Goal: Information Seeking & Learning: Learn about a topic

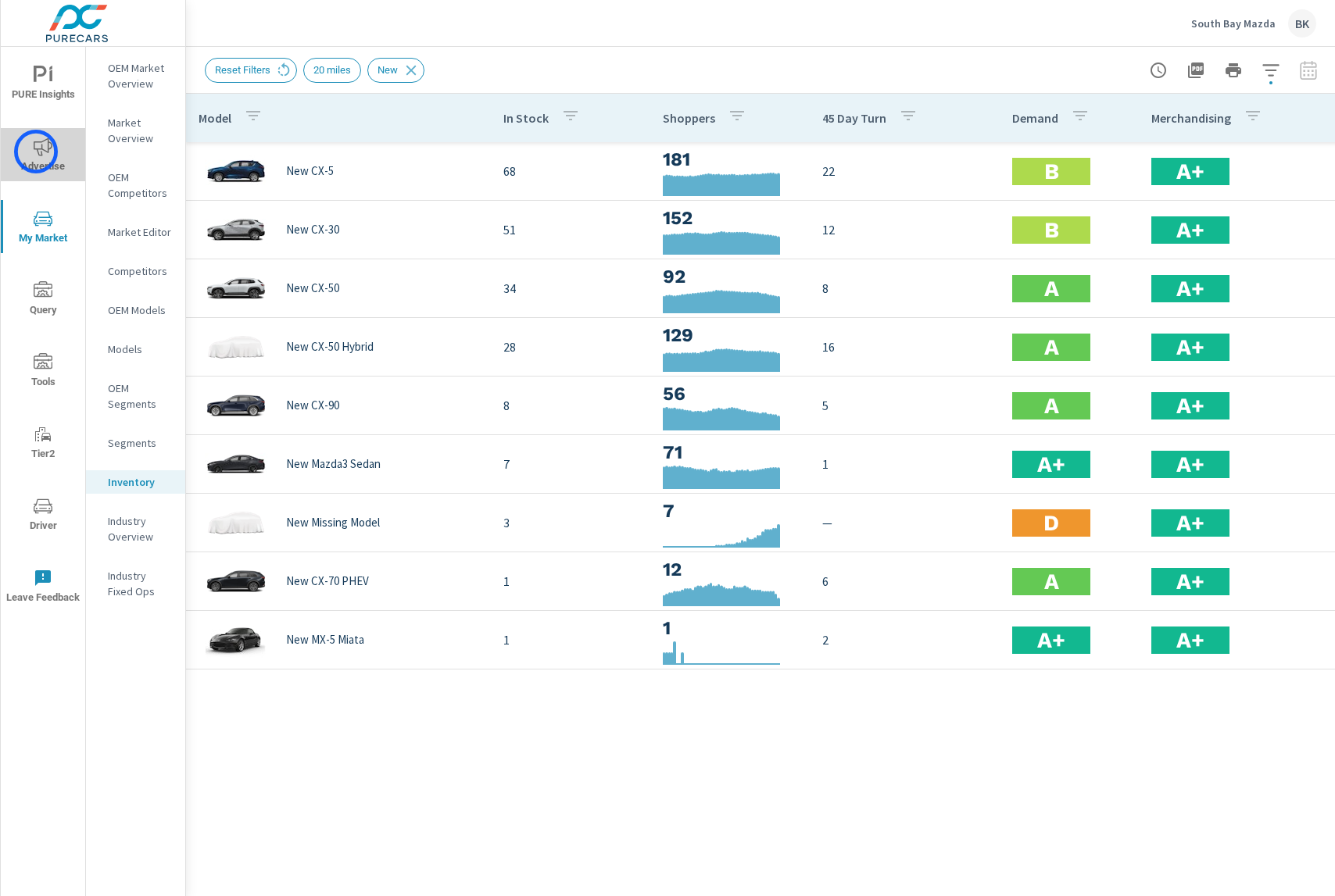
click at [36, 151] on icon "nav menu" at bounding box center [43, 147] width 19 height 19
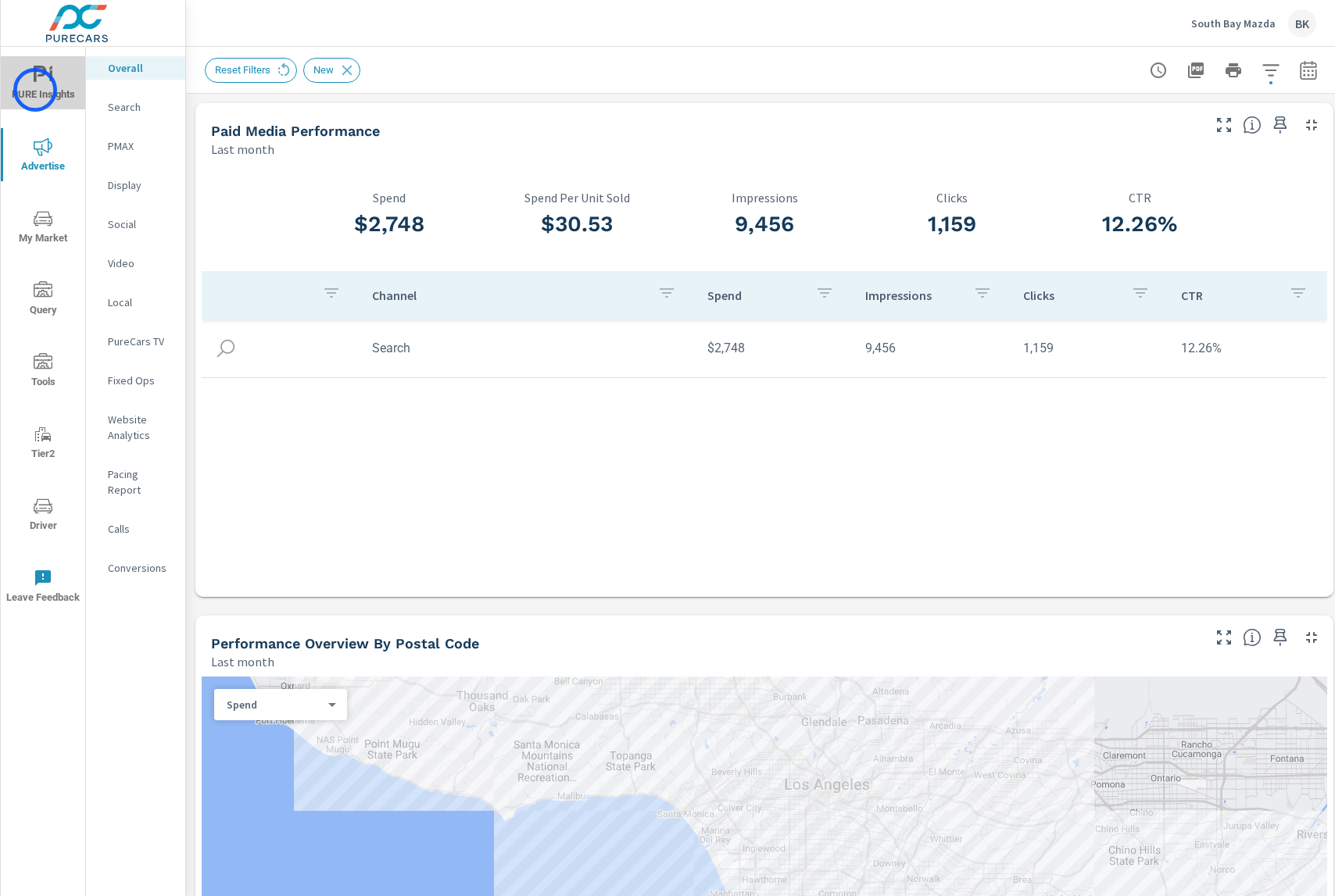
click at [35, 90] on span "PURE Insights" at bounding box center [43, 85] width 75 height 38
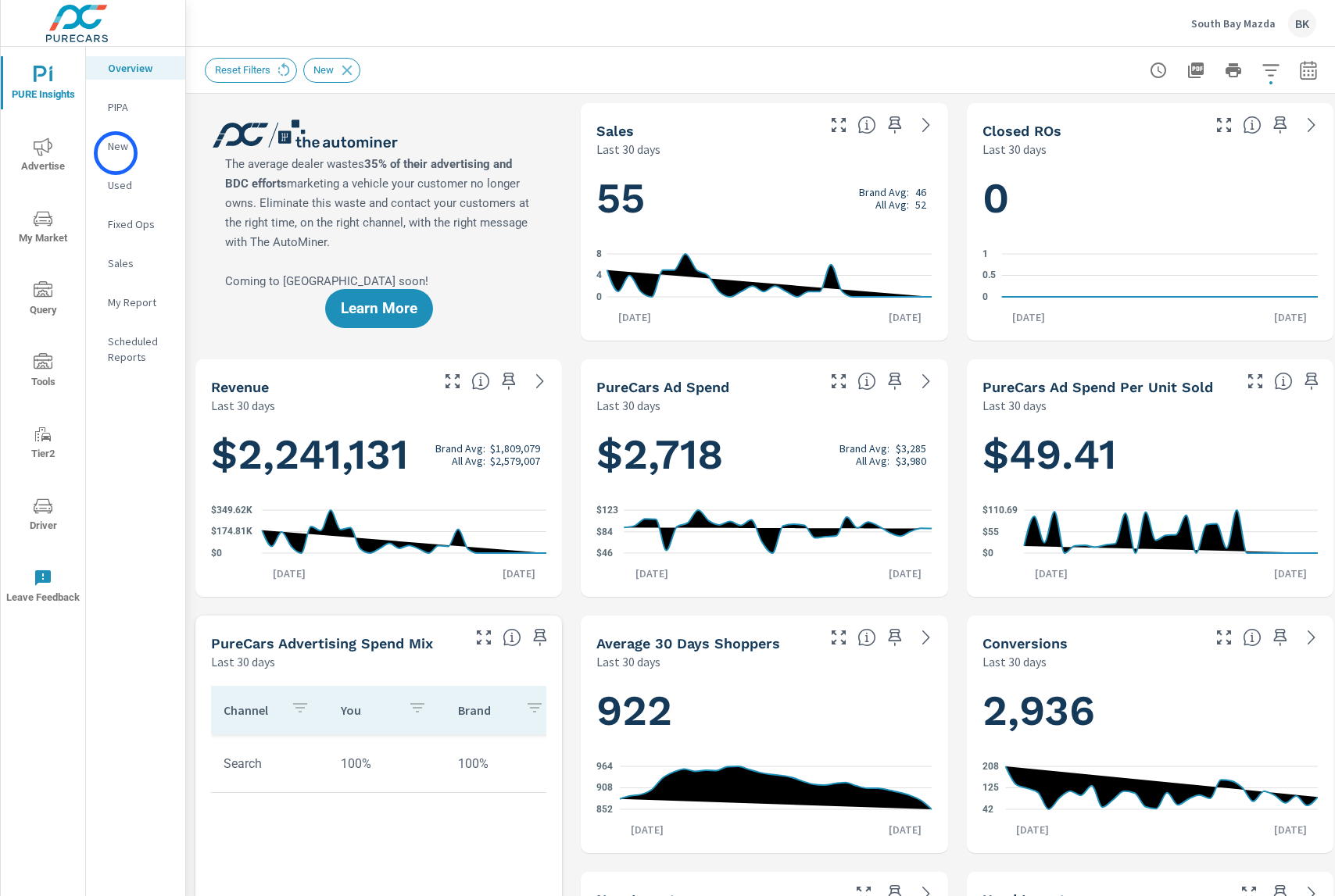
click at [116, 153] on p "New" at bounding box center [141, 146] width 65 height 15
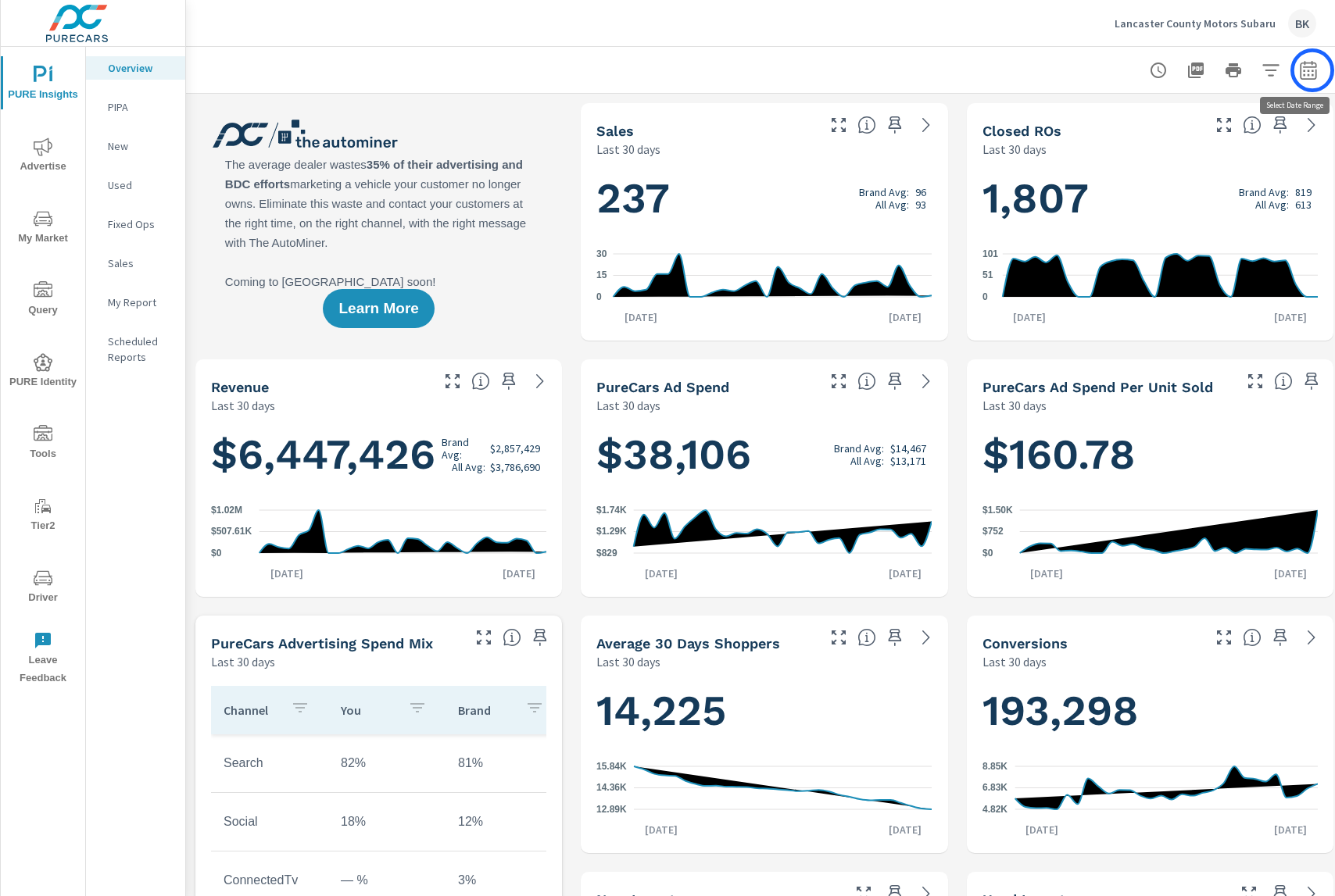
click at [1312, 70] on icon "button" at bounding box center [1307, 73] width 11 height 7
select select "Last 30 days"
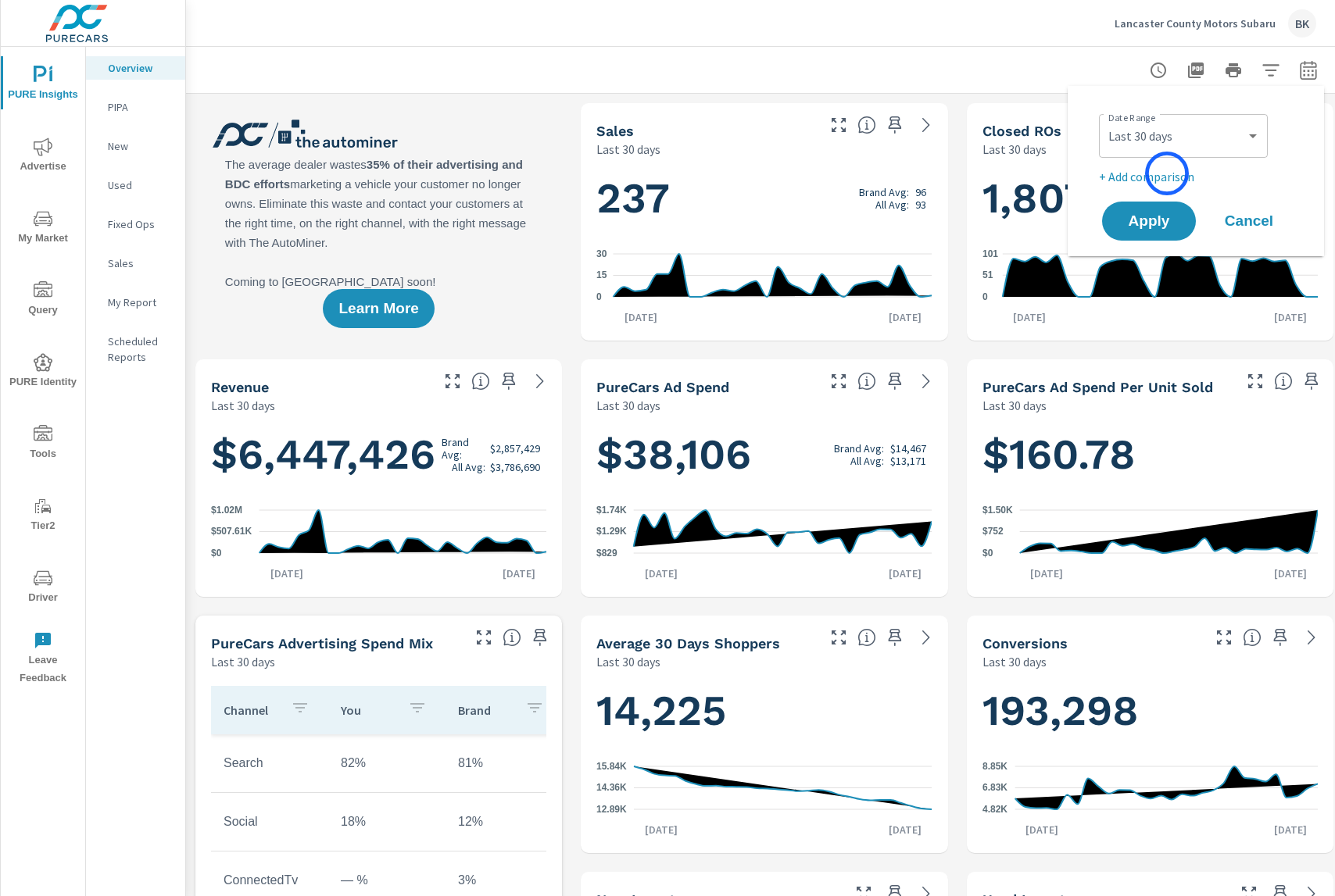
click at [1166, 173] on p "+ Add comparison" at bounding box center [1198, 177] width 200 height 19
select select "Previous period"
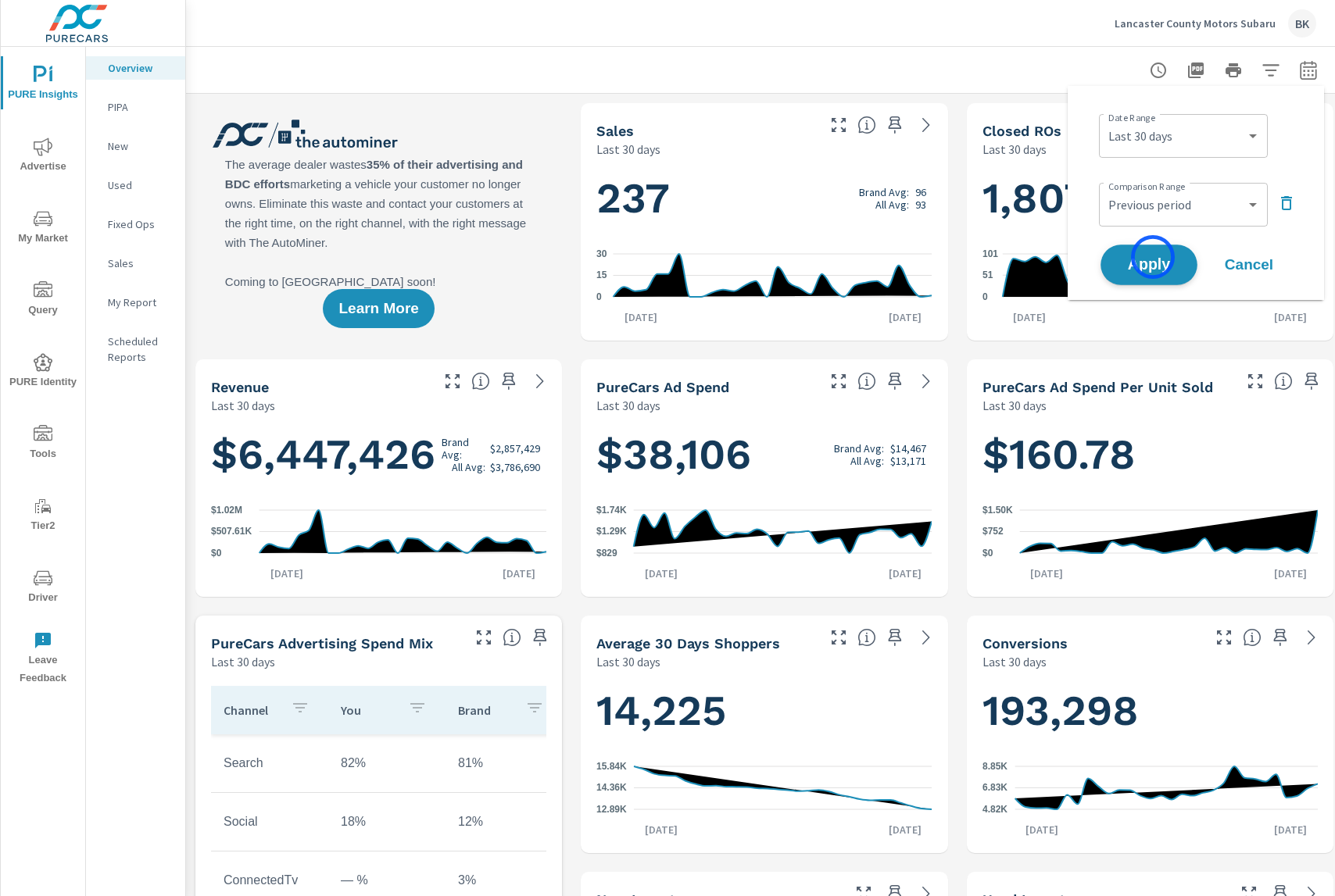
click at [1153, 258] on span "Apply" at bounding box center [1148, 265] width 64 height 15
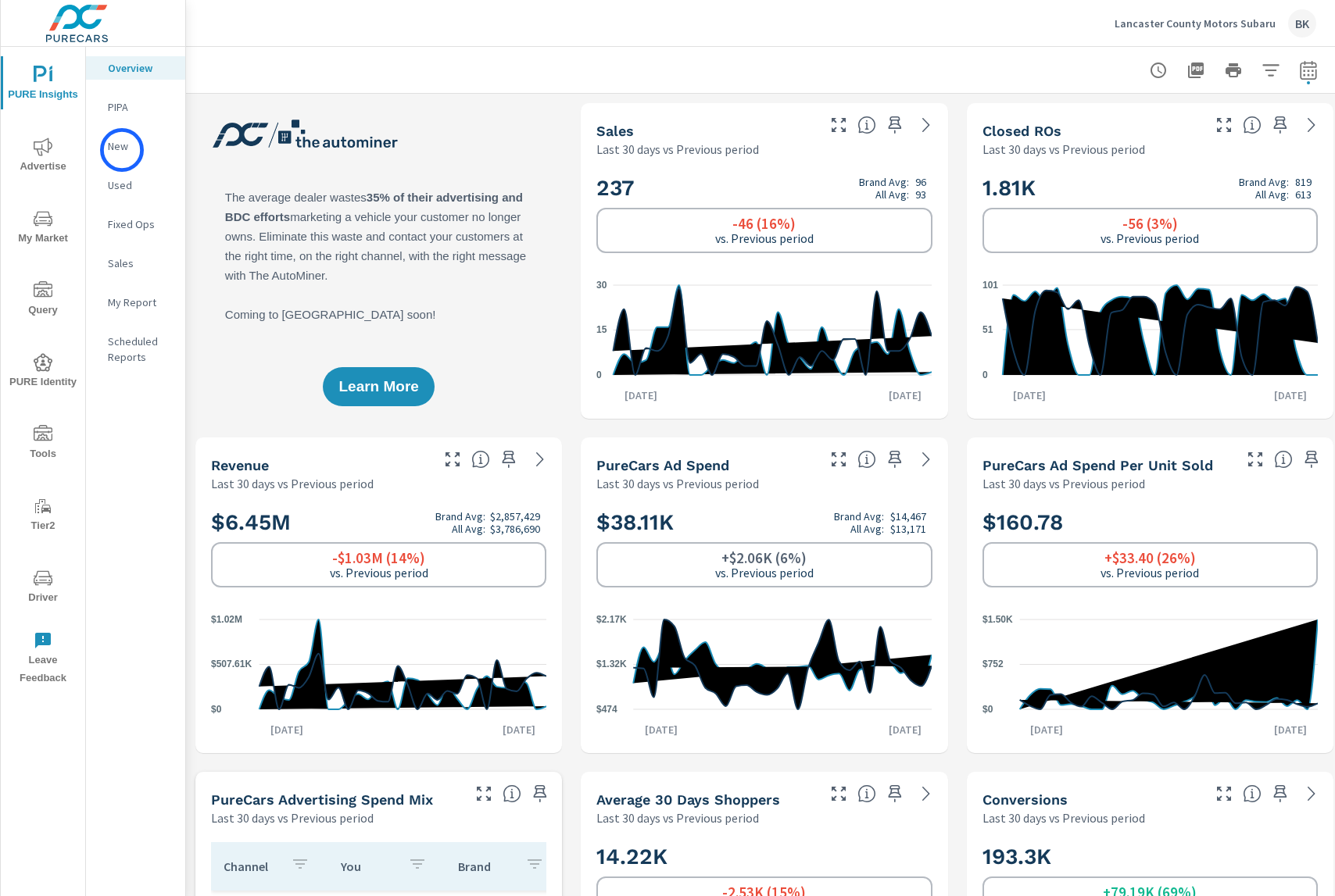
click at [122, 150] on p "New" at bounding box center [141, 146] width 65 height 15
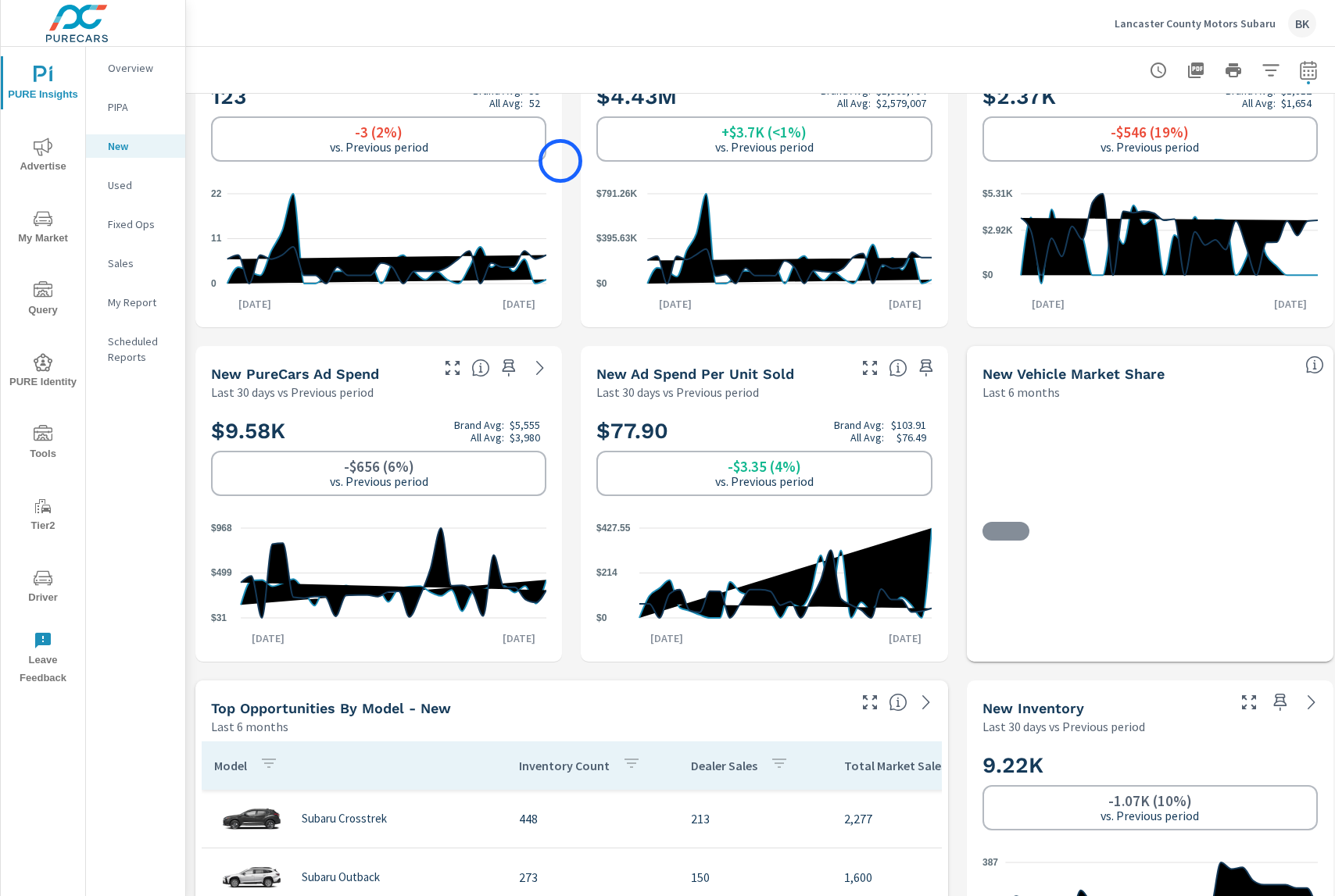
scroll to position [105, 0]
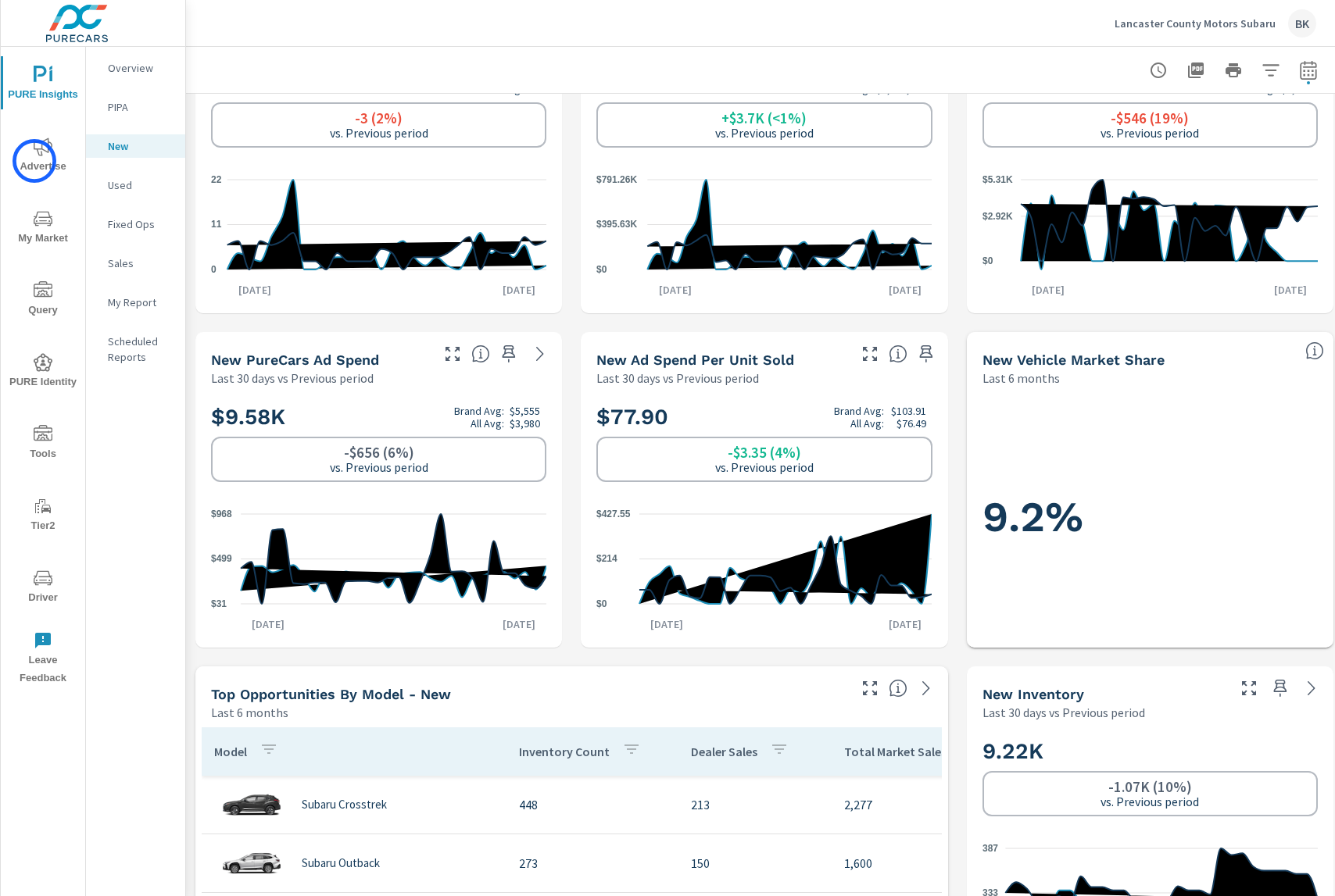
click at [34, 161] on span "Advertise" at bounding box center [43, 157] width 75 height 38
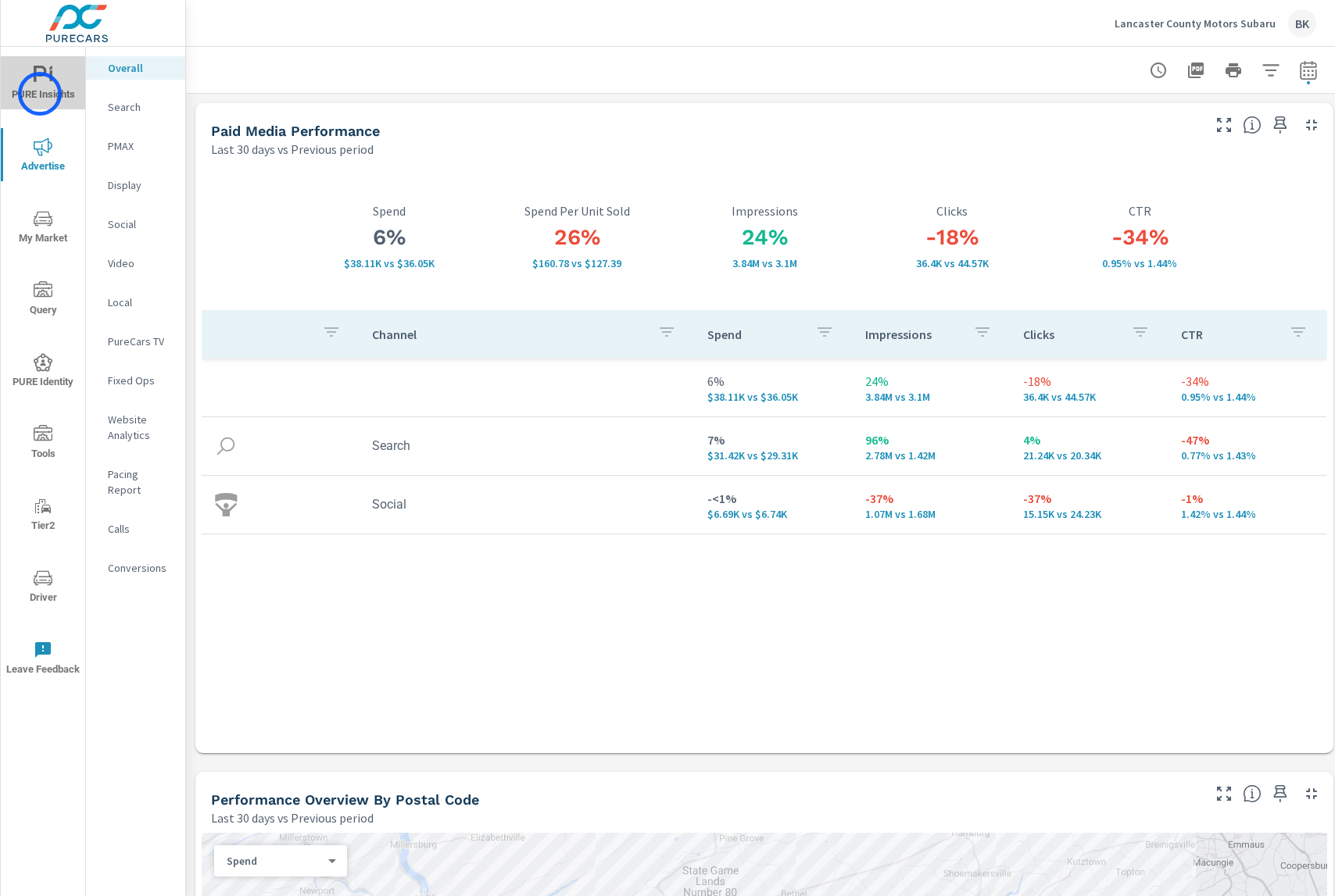
click at [40, 94] on span "PURE Insights" at bounding box center [43, 85] width 75 height 38
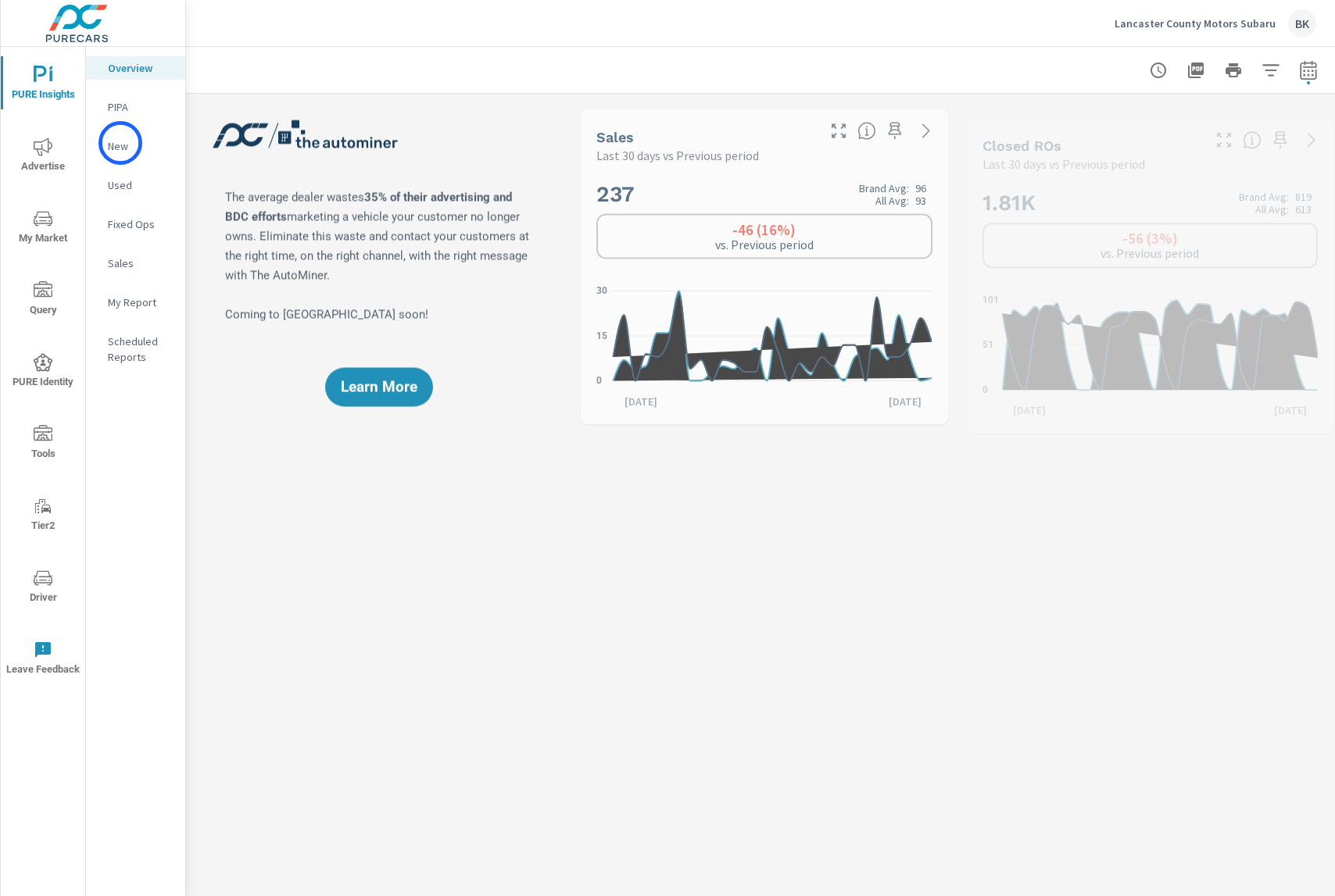
click at [121, 143] on p "New" at bounding box center [141, 146] width 65 height 15
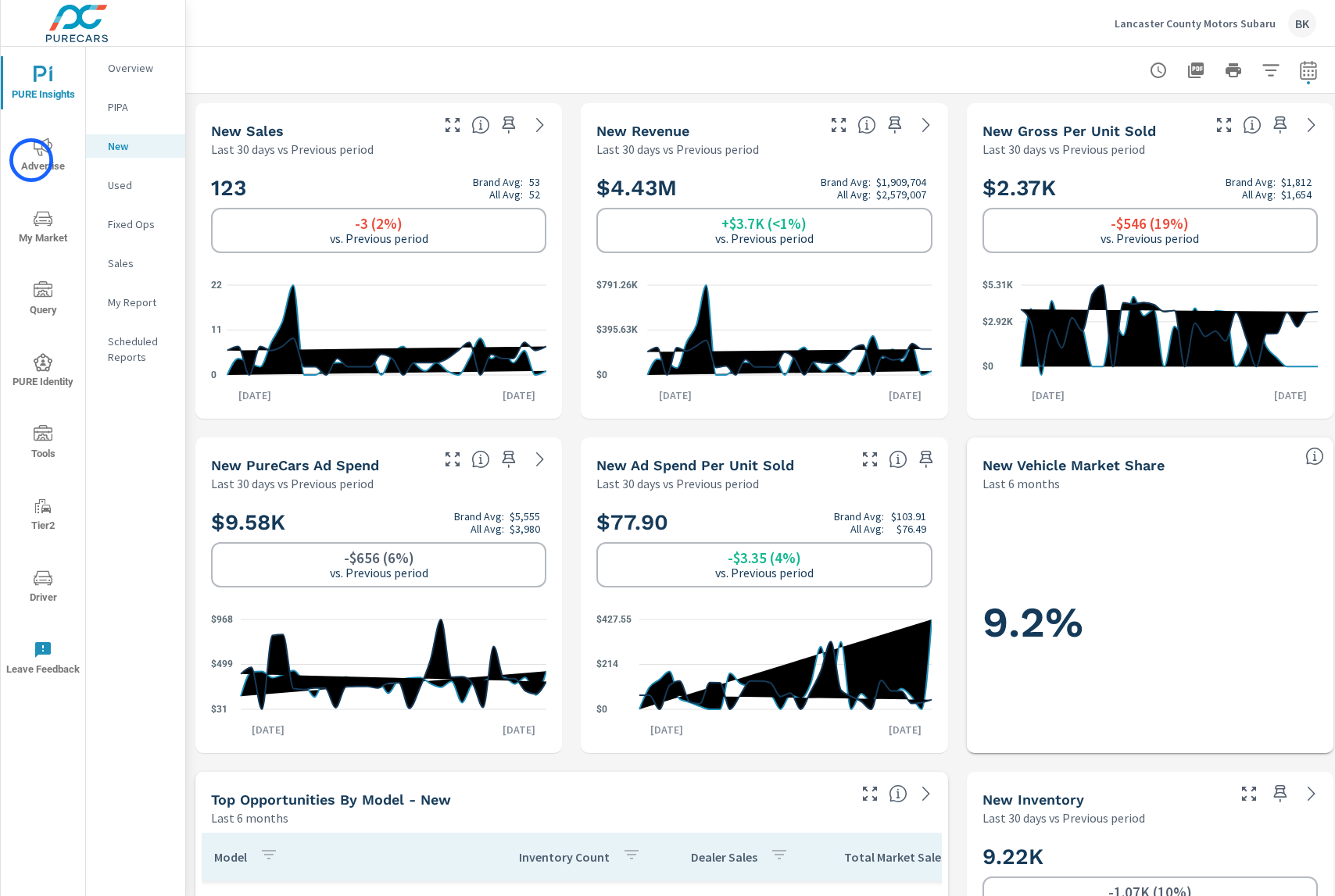
click at [40, 163] on span "Advertise" at bounding box center [43, 157] width 75 height 38
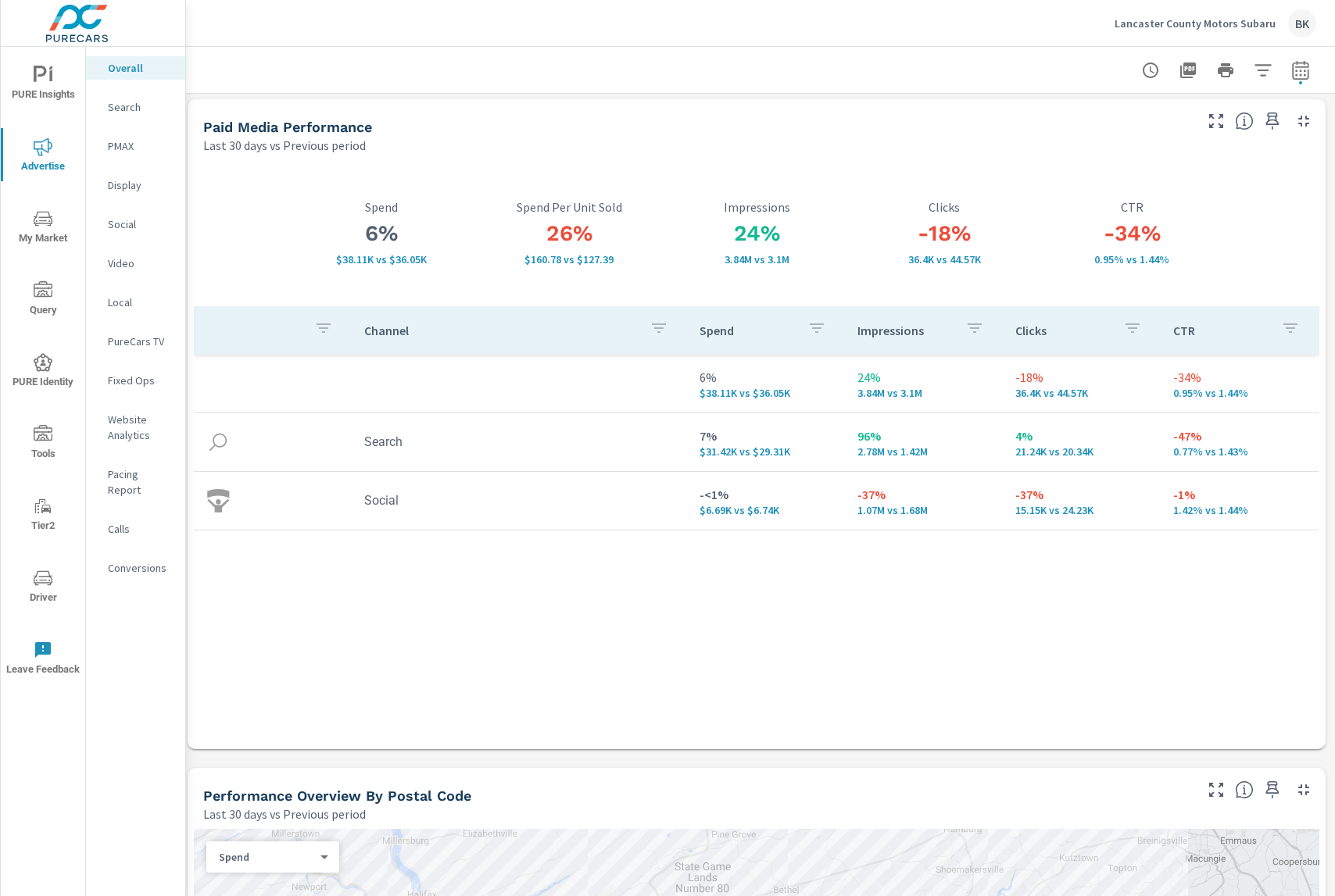
scroll to position [4, 8]
